Goal: Transaction & Acquisition: Purchase product/service

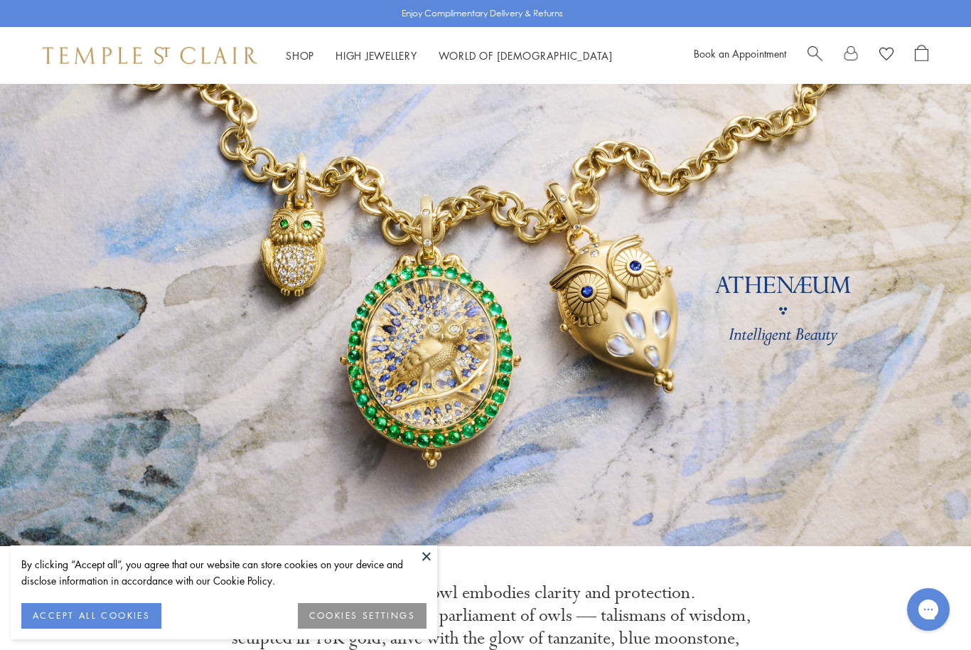
click at [812, 61] on link "Search" at bounding box center [814, 55] width 15 height 21
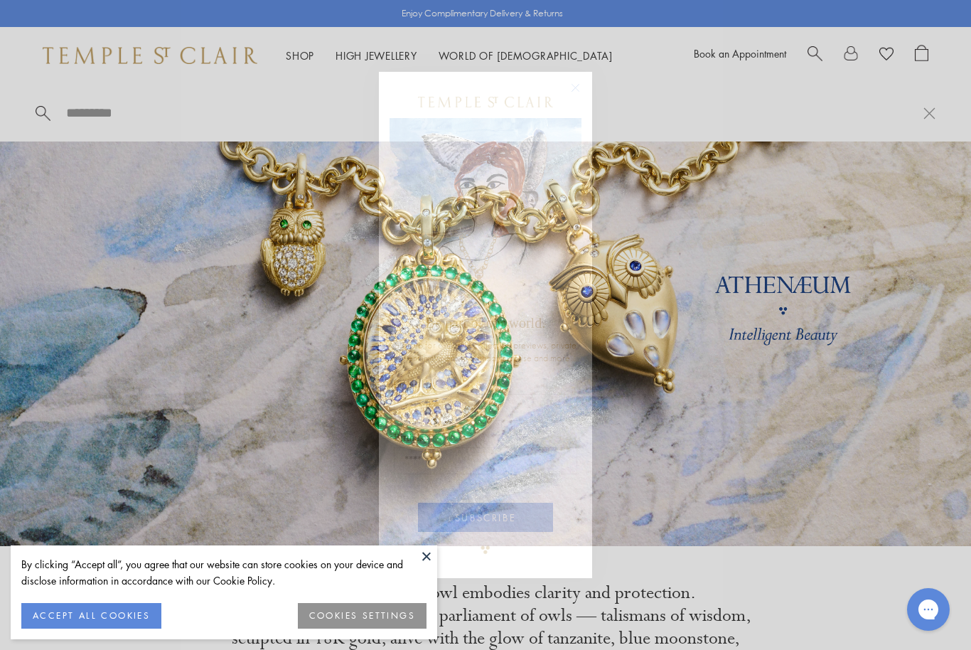
click at [574, 84] on circle "Close dialog" at bounding box center [575, 88] width 17 height 17
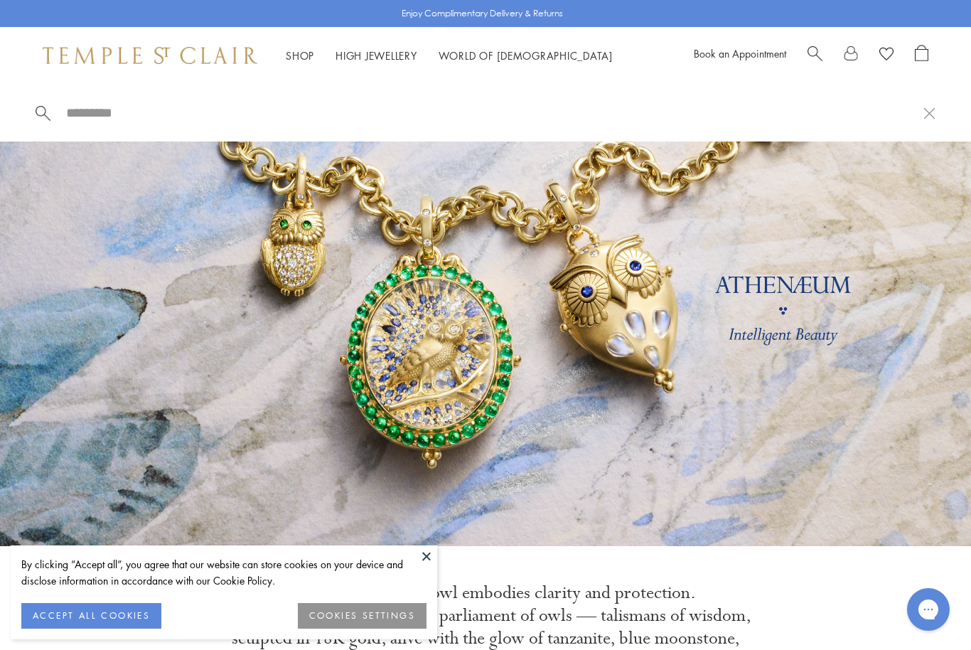
click at [819, 46] on span "Search" at bounding box center [814, 52] width 15 height 15
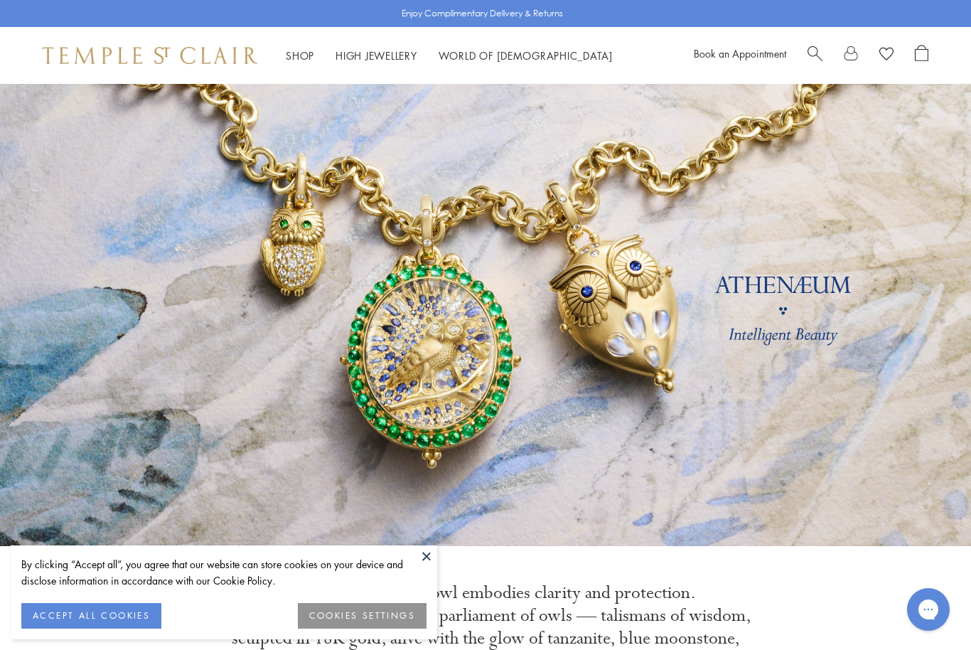
click at [814, 50] on span "Search" at bounding box center [814, 52] width 15 height 15
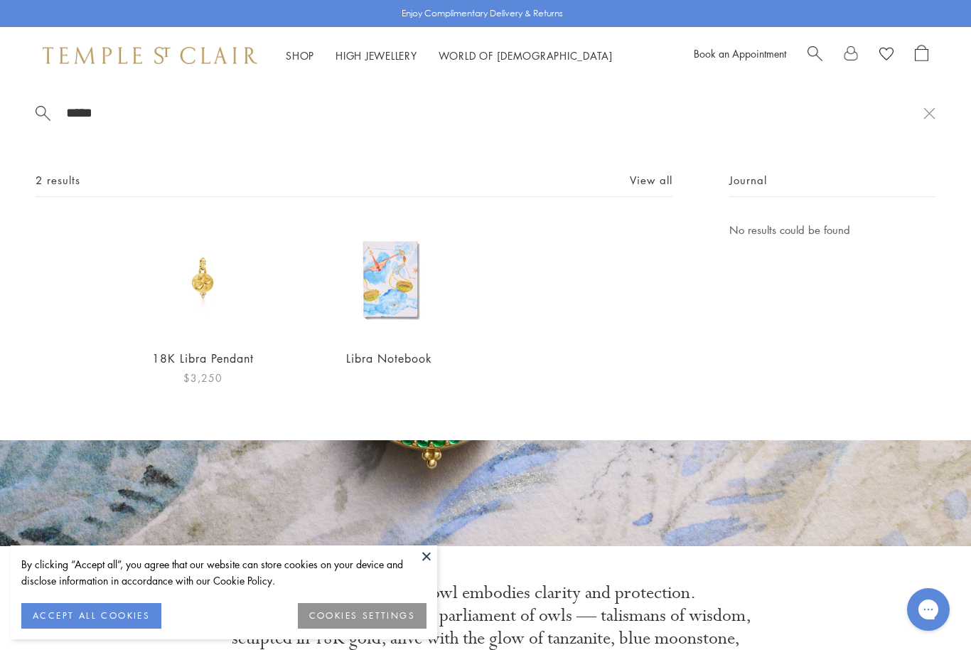
type input "*****"
click at [209, 355] on div "18K Libra Pendant $3,250" at bounding box center [203, 304] width 116 height 166
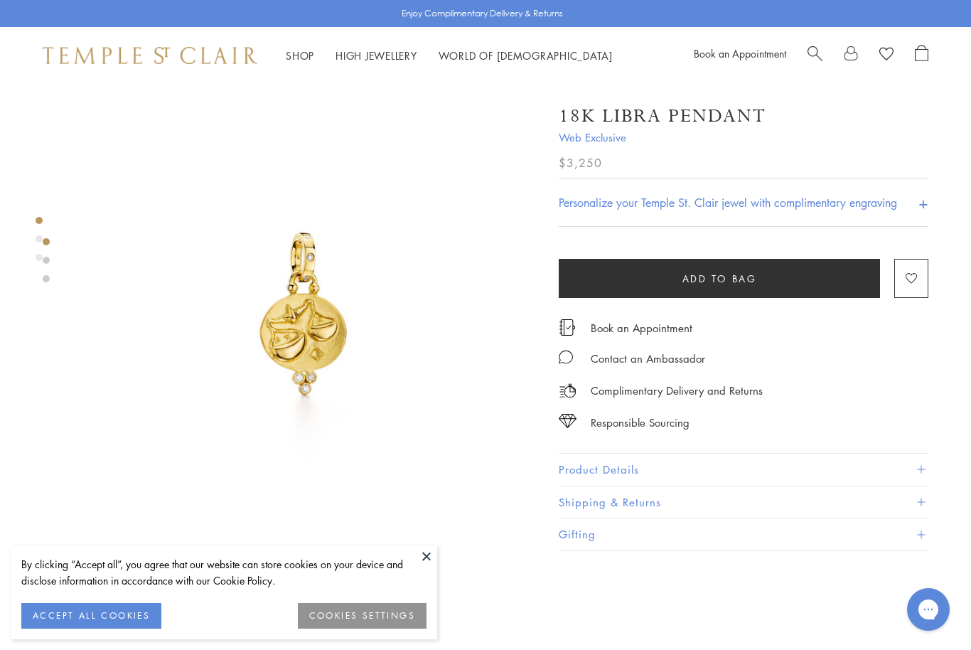
click at [427, 557] on button at bounding box center [426, 555] width 21 height 21
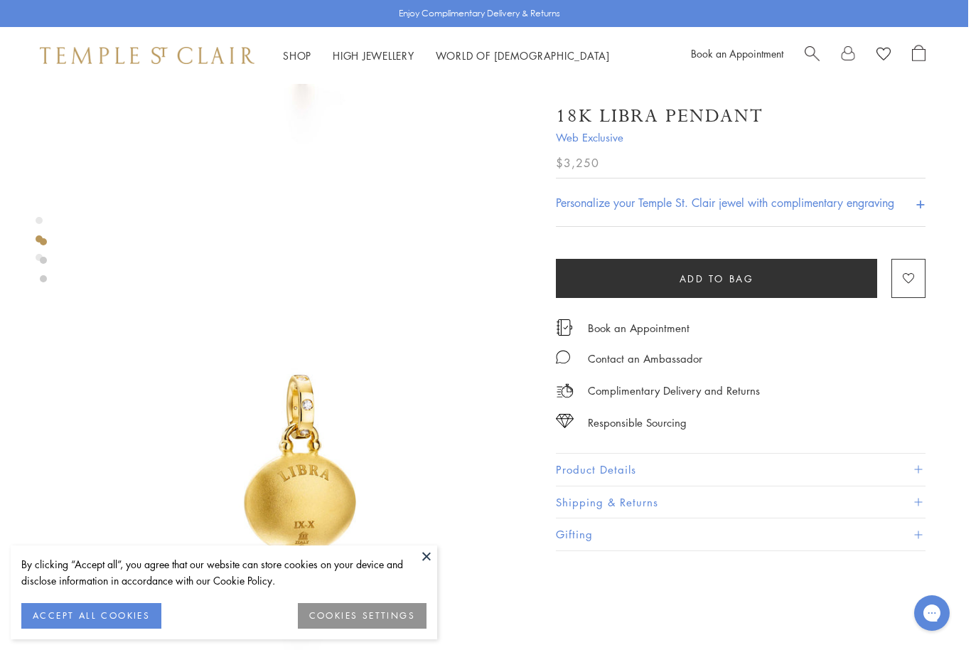
scroll to position [321, 3]
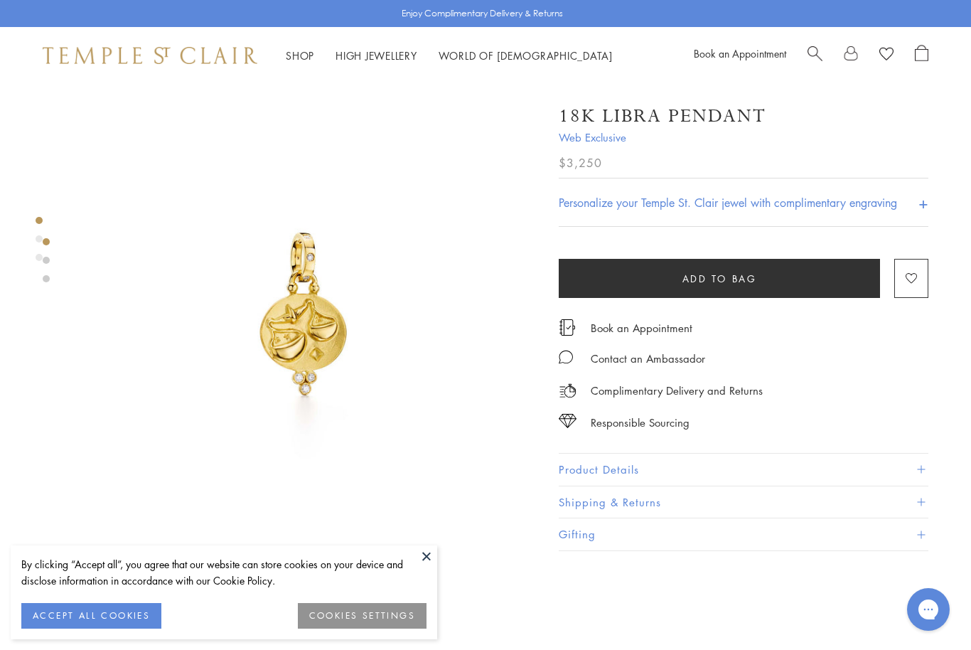
click at [343, 613] on button "COOKIES SETTINGS" at bounding box center [362, 616] width 129 height 26
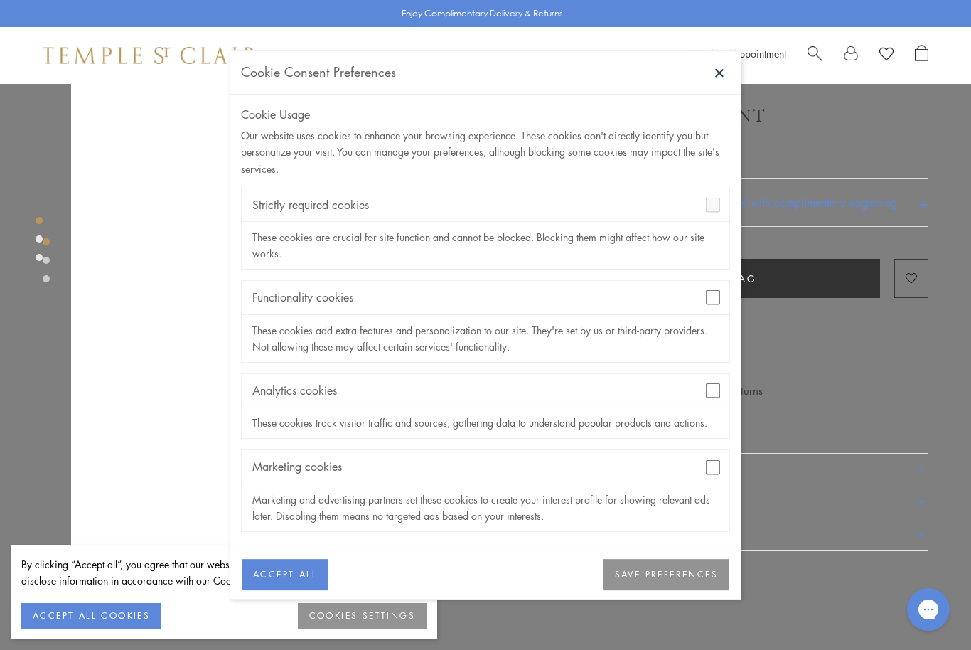
click at [640, 571] on button "SAVE PREFERENCES" at bounding box center [666, 574] width 126 height 31
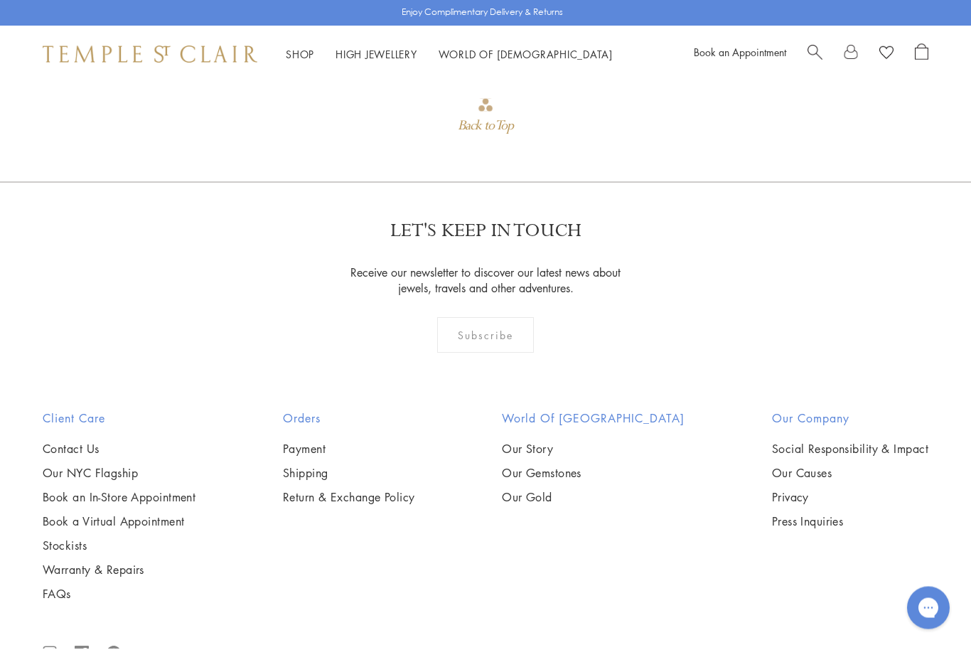
scroll to position [2238, 0]
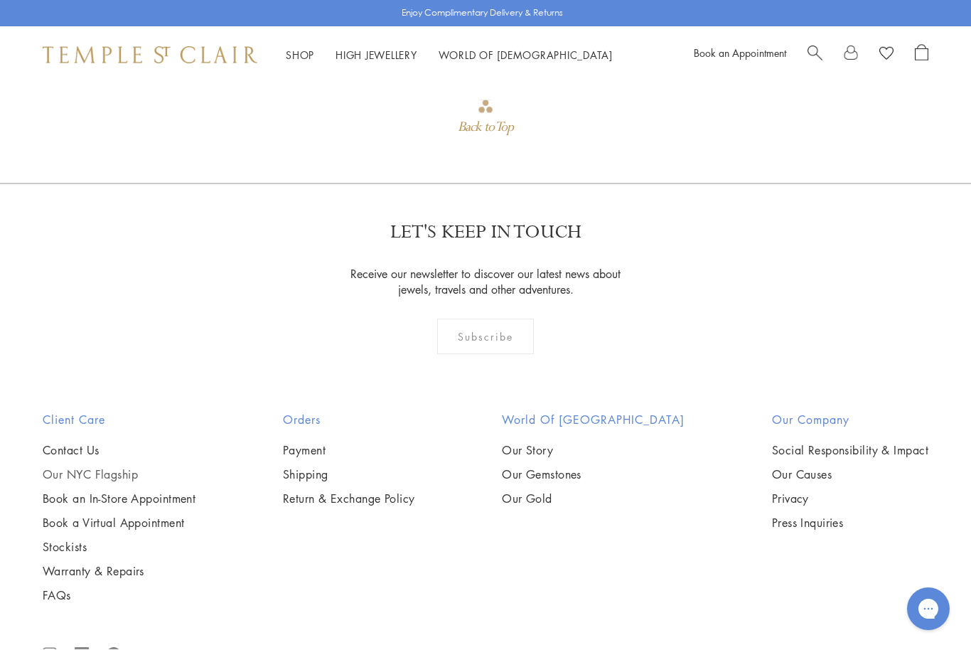
click at [120, 478] on link "Our NYC Flagship" at bounding box center [119, 475] width 153 height 16
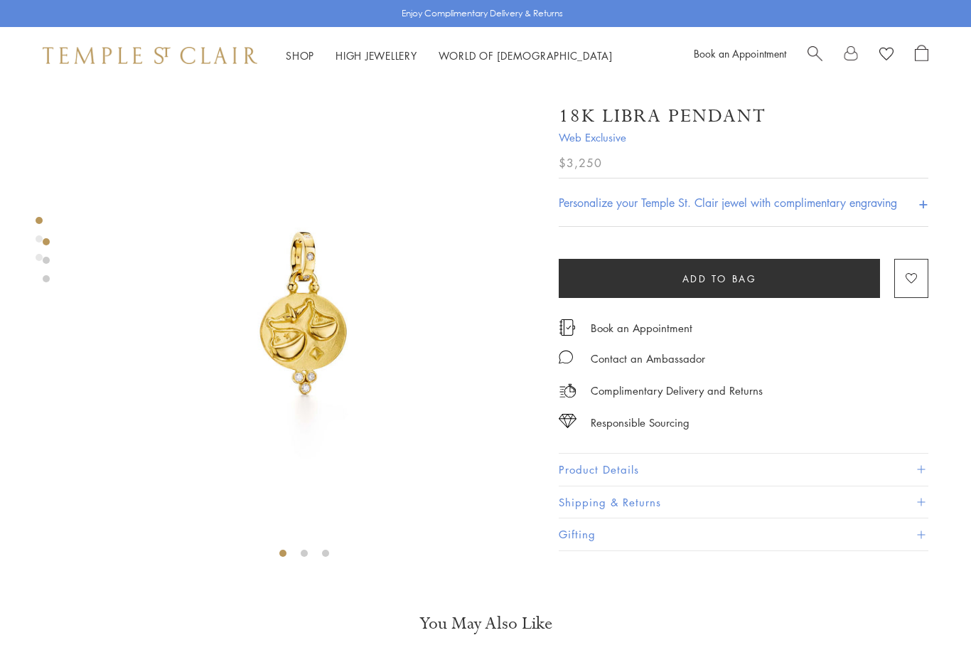
scroll to position [6, 0]
